Goal: Information Seeking & Learning: Learn about a topic

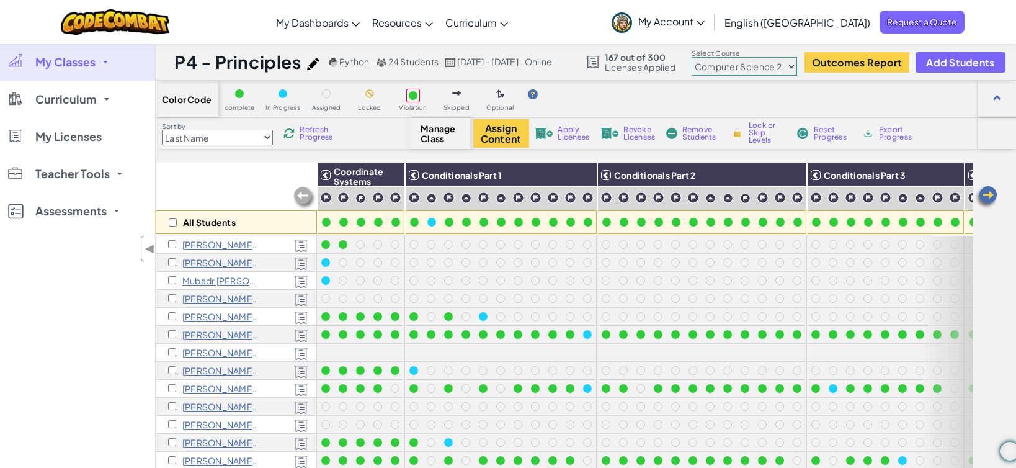
select select "5632661322961295f9428638"
click at [93, 53] on link "My Classes" at bounding box center [77, 61] width 155 height 37
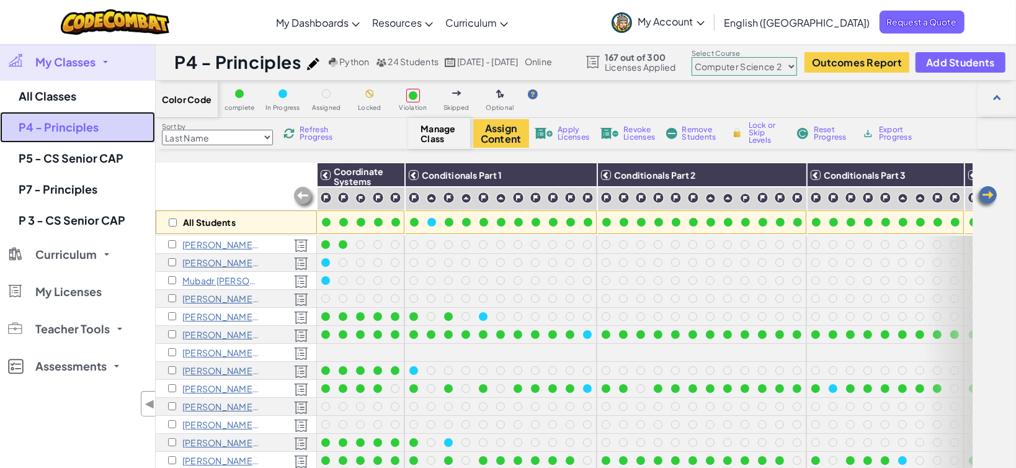
click at [82, 116] on link "P4 - Principles" at bounding box center [77, 127] width 155 height 31
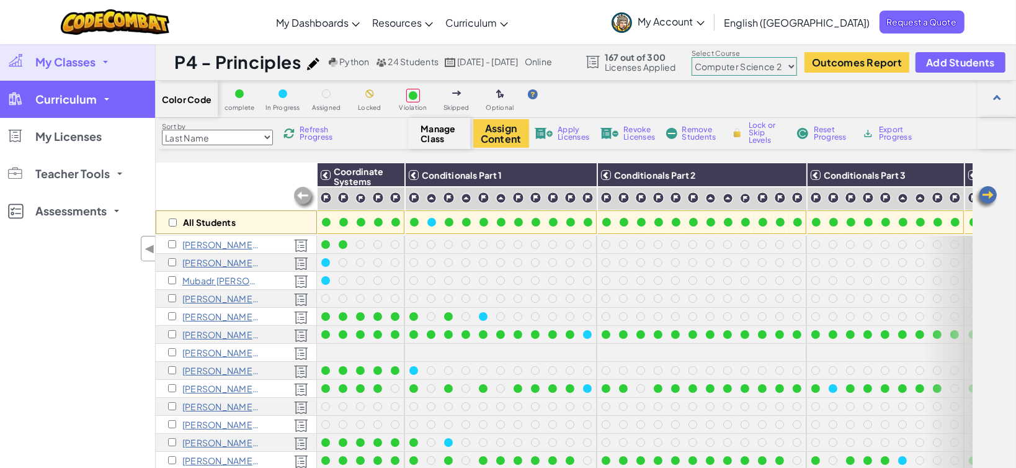
click at [91, 85] on link "Curriculum" at bounding box center [77, 99] width 155 height 37
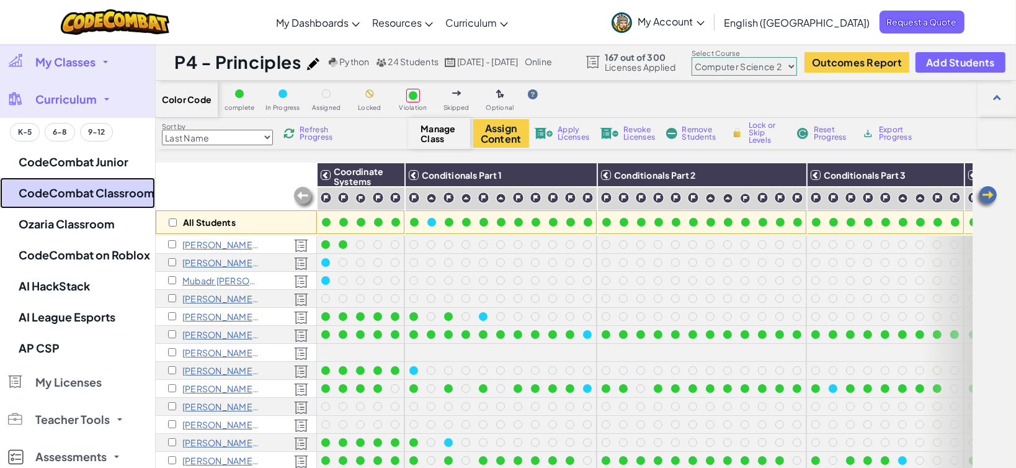
click at [120, 197] on link "CodeCombat Classroom" at bounding box center [77, 192] width 155 height 31
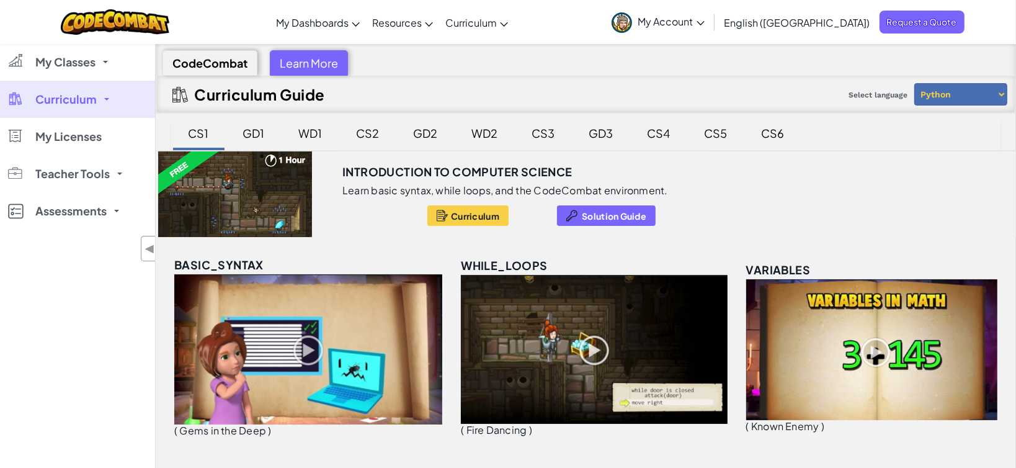
click at [365, 137] on div "CS2" at bounding box center [368, 132] width 48 height 29
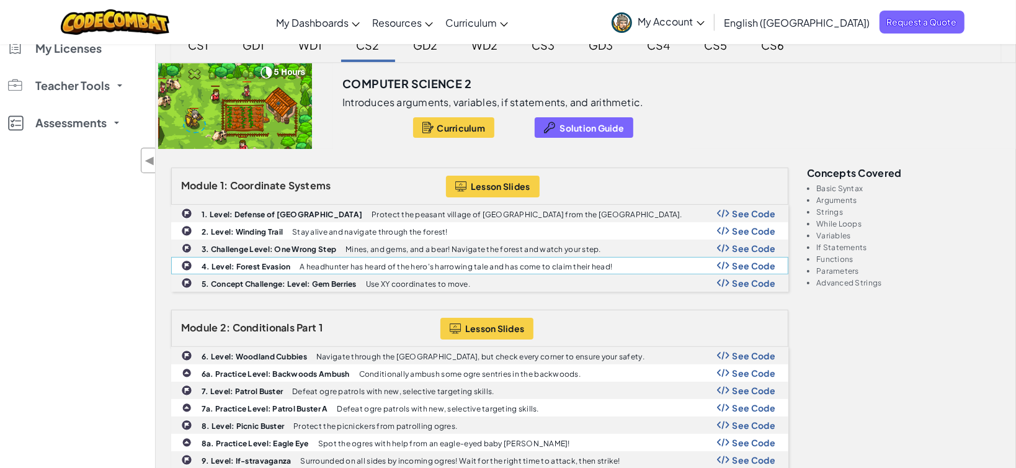
scroll to position [92, 0]
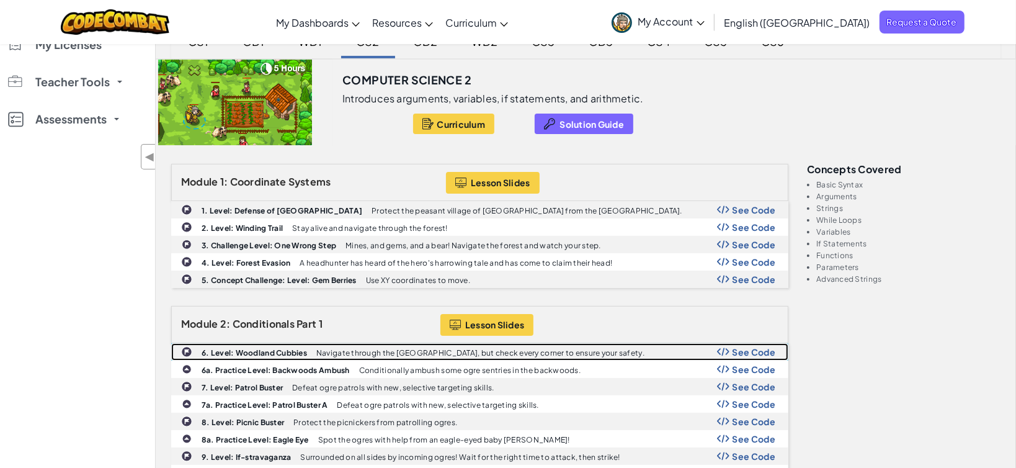
click at [286, 349] on b "6. Level: Woodland Cubbies" at bounding box center [254, 352] width 105 height 9
